Goal: Task Accomplishment & Management: Use online tool/utility

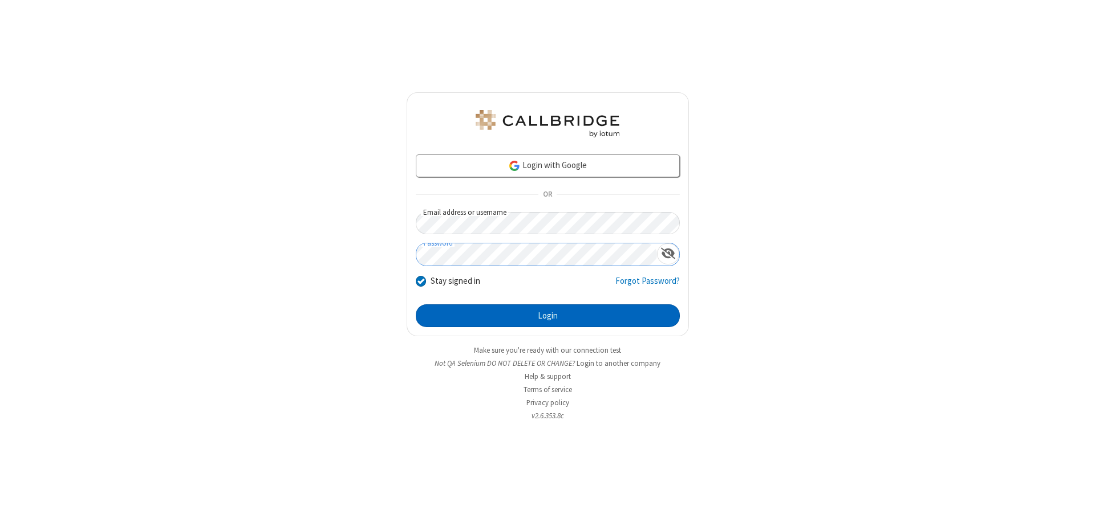
click at [547, 316] on button "Login" at bounding box center [548, 315] width 264 height 23
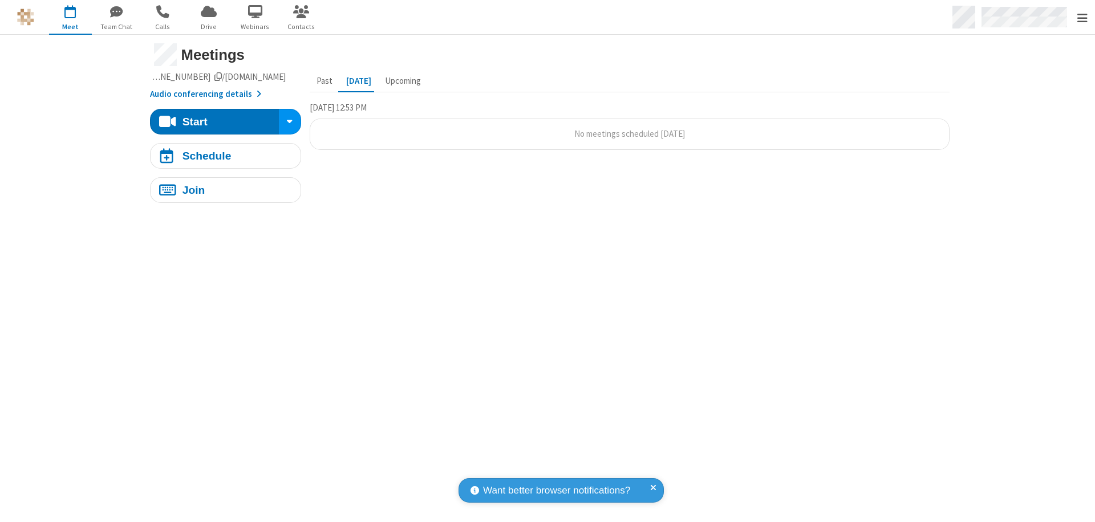
click at [1082, 18] on span "Open menu" at bounding box center [1082, 18] width 10 height 11
click at [70, 17] on span "button" at bounding box center [70, 11] width 43 height 19
click at [221, 156] on div "Schedule" at bounding box center [206, 156] width 49 height 11
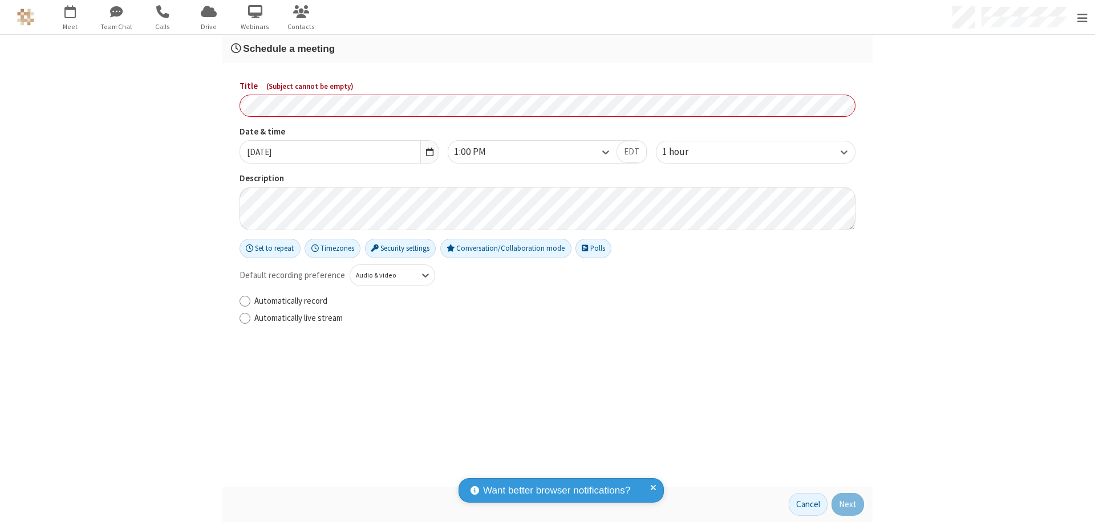
click at [543, 48] on h3 "Schedule a meeting" at bounding box center [547, 48] width 633 height 11
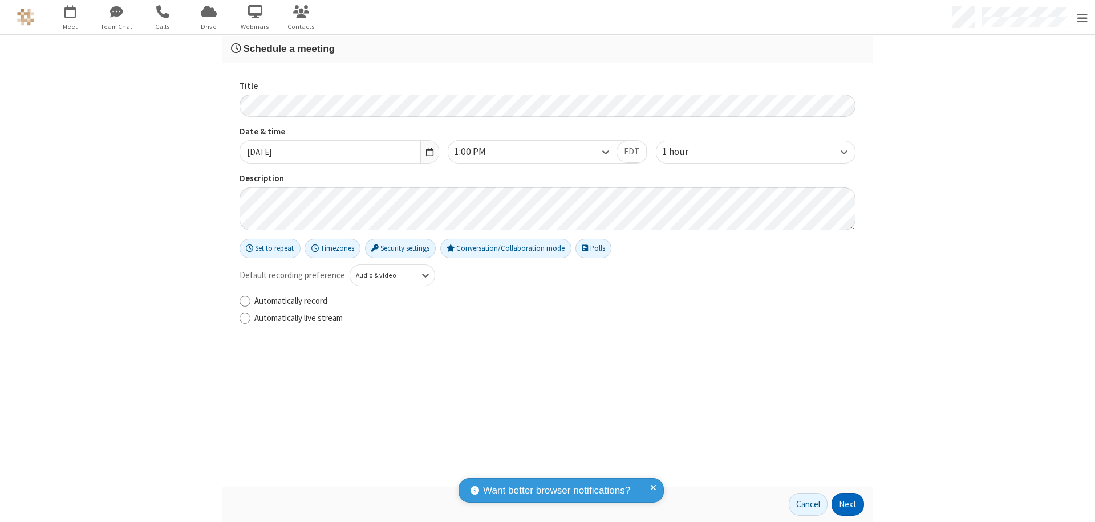
click at [844, 505] on button "Next" at bounding box center [847, 504] width 32 height 23
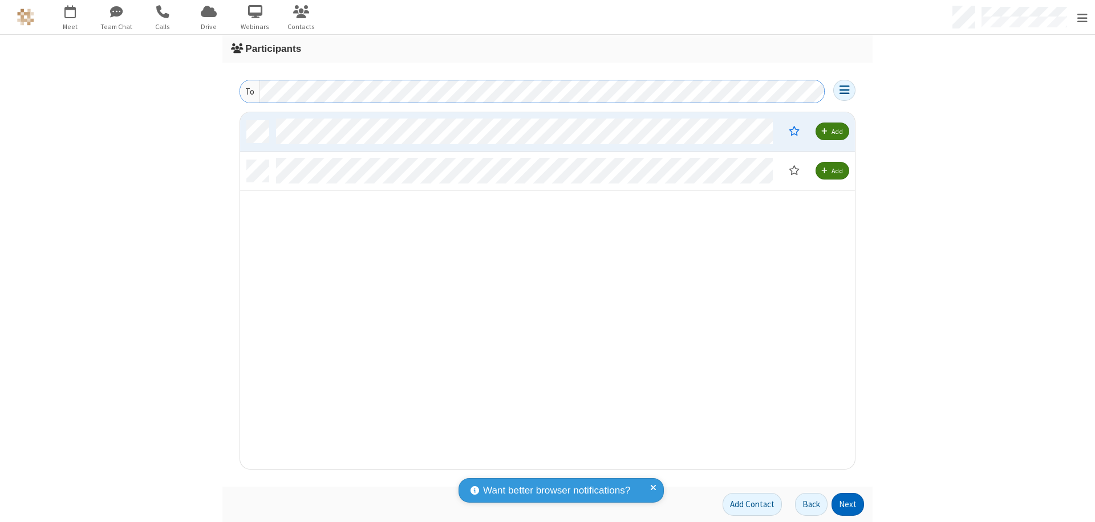
click at [844, 505] on button "Next" at bounding box center [847, 504] width 32 height 23
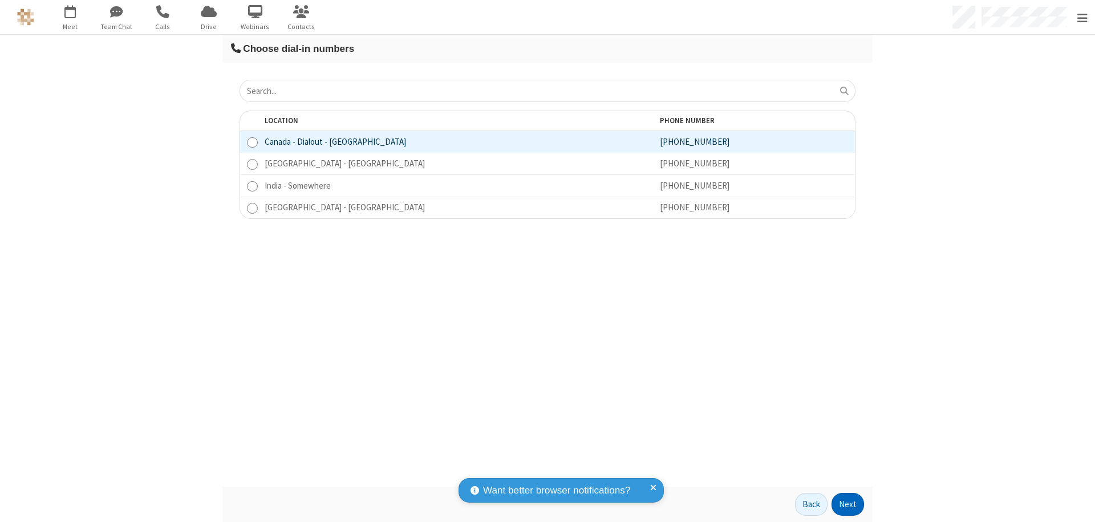
click at [844, 505] on button "Next" at bounding box center [847, 504] width 32 height 23
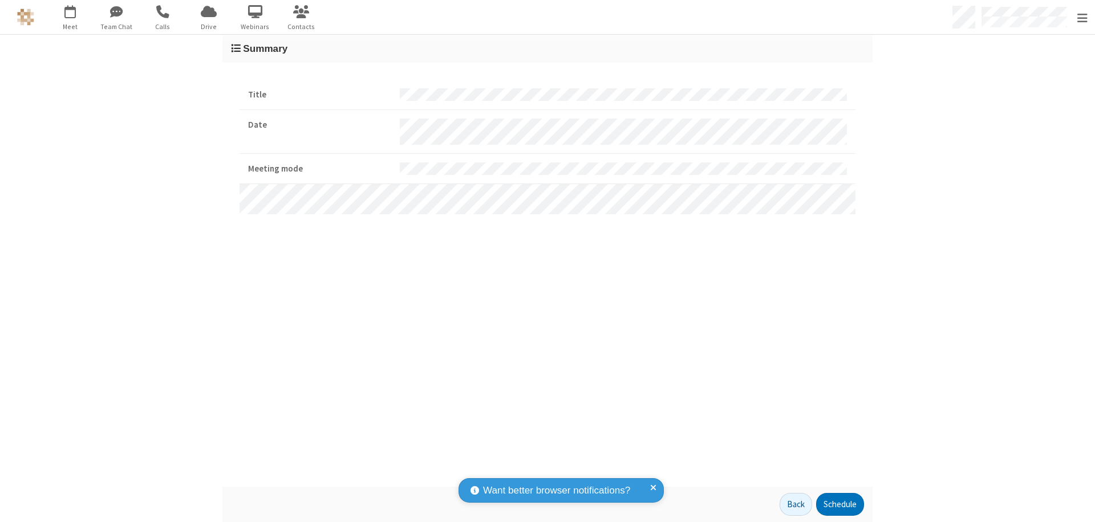
click at [835, 505] on button "Schedule" at bounding box center [840, 504] width 48 height 23
